Goal: Contribute content

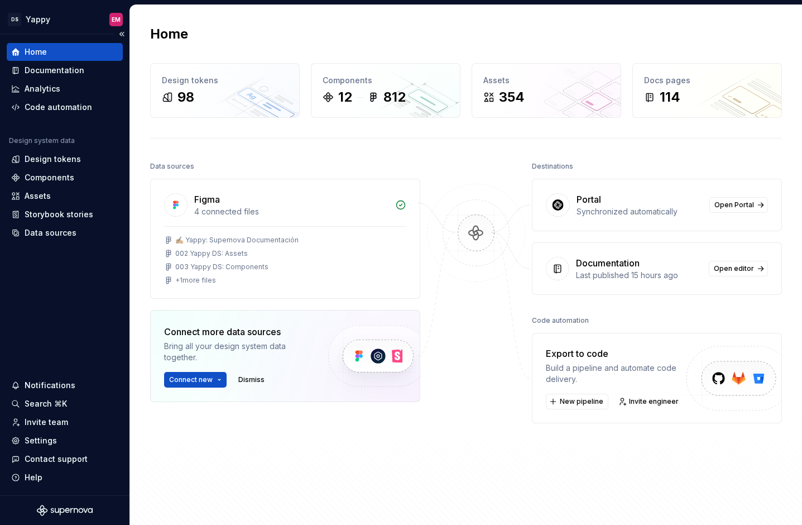
click at [51, 57] on div "Home" at bounding box center [65, 52] width 116 height 18
click at [44, 69] on div "Documentation" at bounding box center [55, 70] width 60 height 11
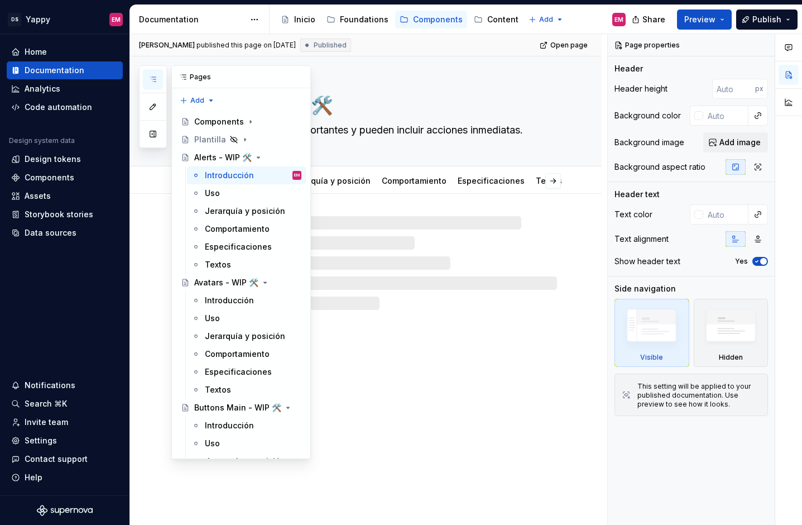
click at [156, 75] on icon "button" at bounding box center [152, 79] width 9 height 9
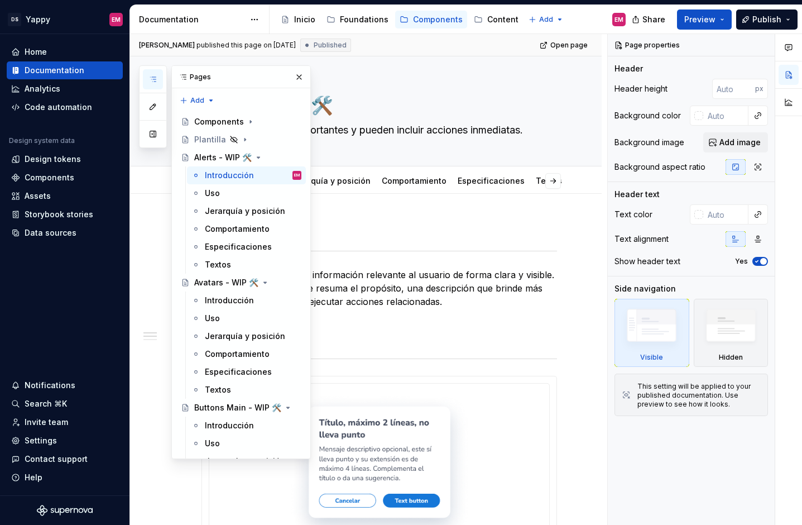
type textarea "*"
